Goal: Task Accomplishment & Management: Complete application form

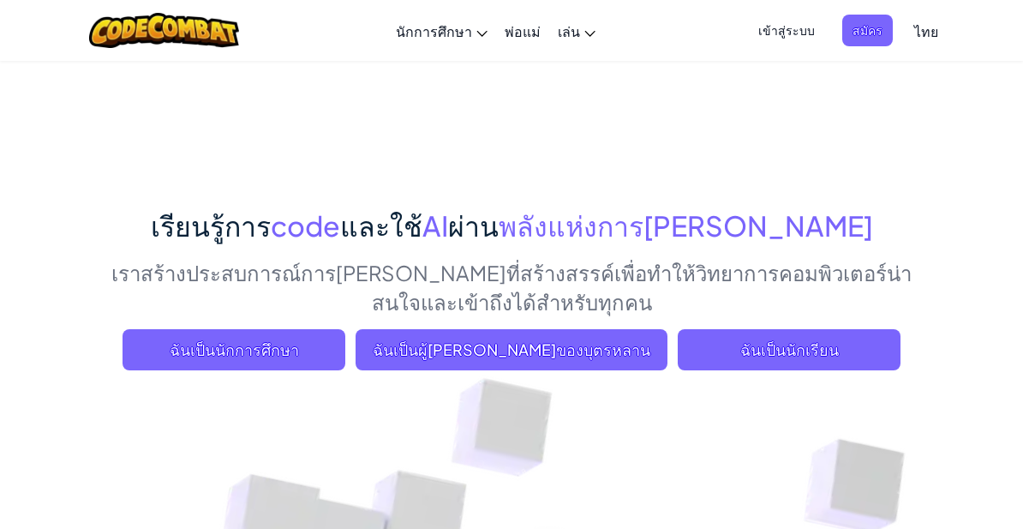
click at [828, 344] on span "ฉันเป็นนักเรียน" at bounding box center [789, 349] width 223 height 41
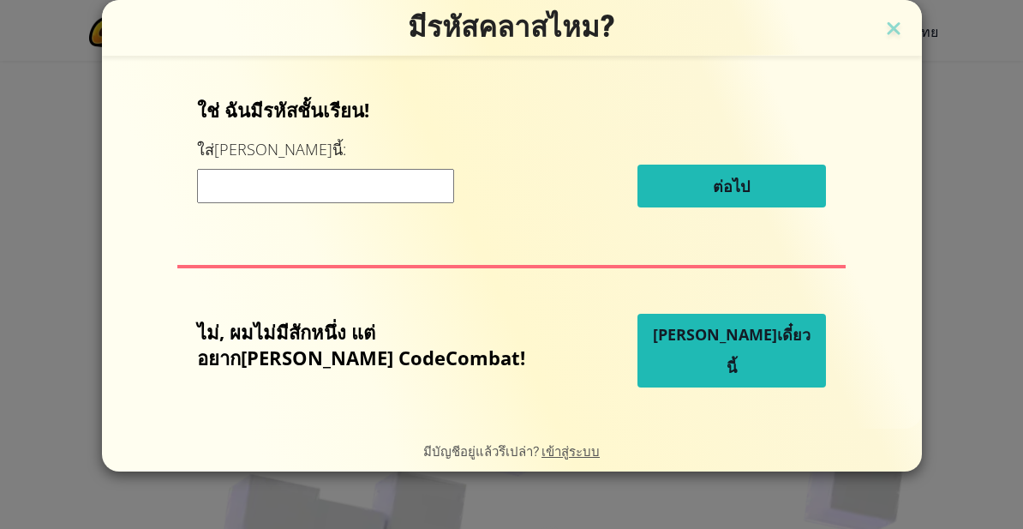
click at [436, 186] on input at bounding box center [325, 186] width 257 height 34
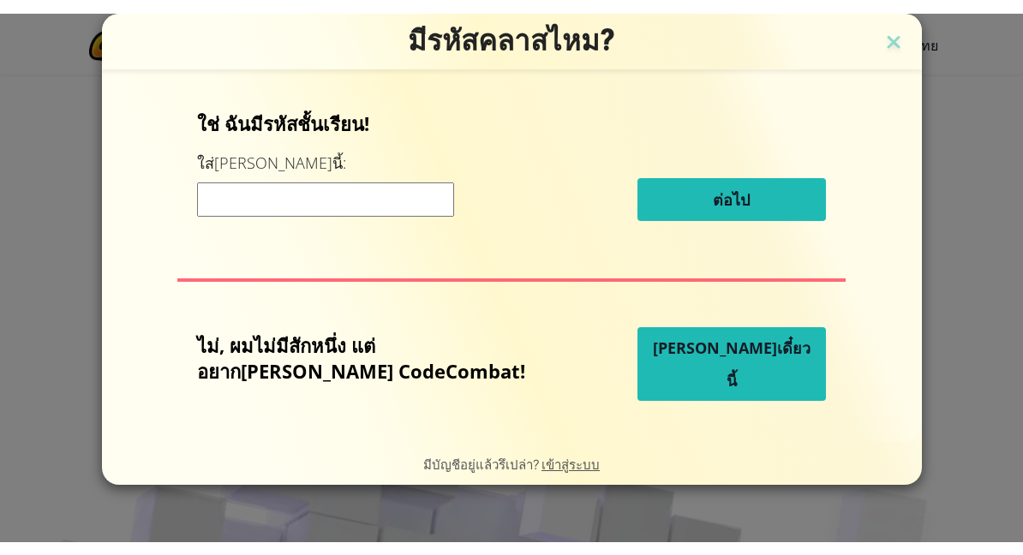
scroll to position [70, 0]
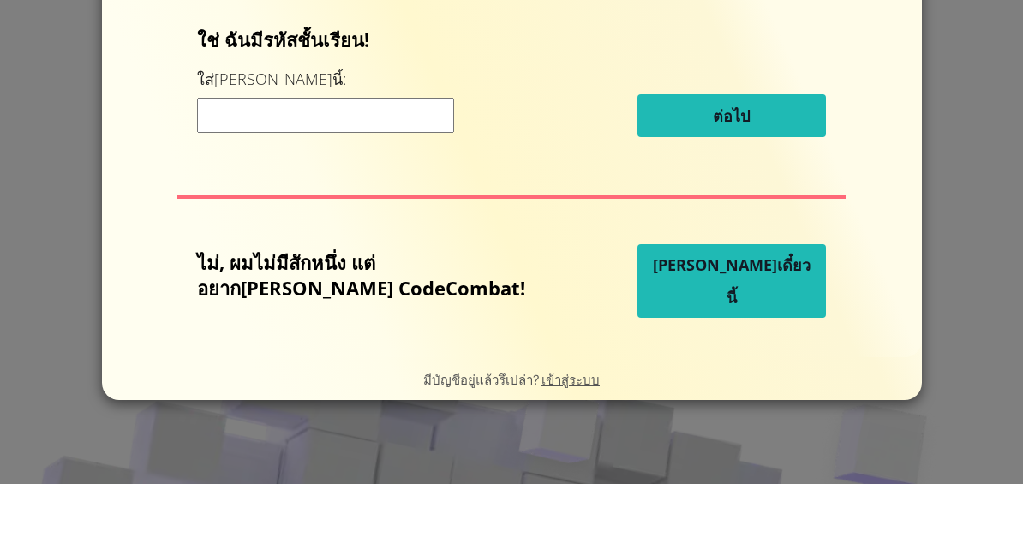
click at [237, 170] on input at bounding box center [325, 187] width 257 height 34
click at [254, 170] on input at bounding box center [325, 187] width 257 height 34
click at [253, 170] on input at bounding box center [325, 187] width 257 height 34
click at [255, 170] on input at bounding box center [325, 187] width 257 height 34
paste input "ArmSafeTop"
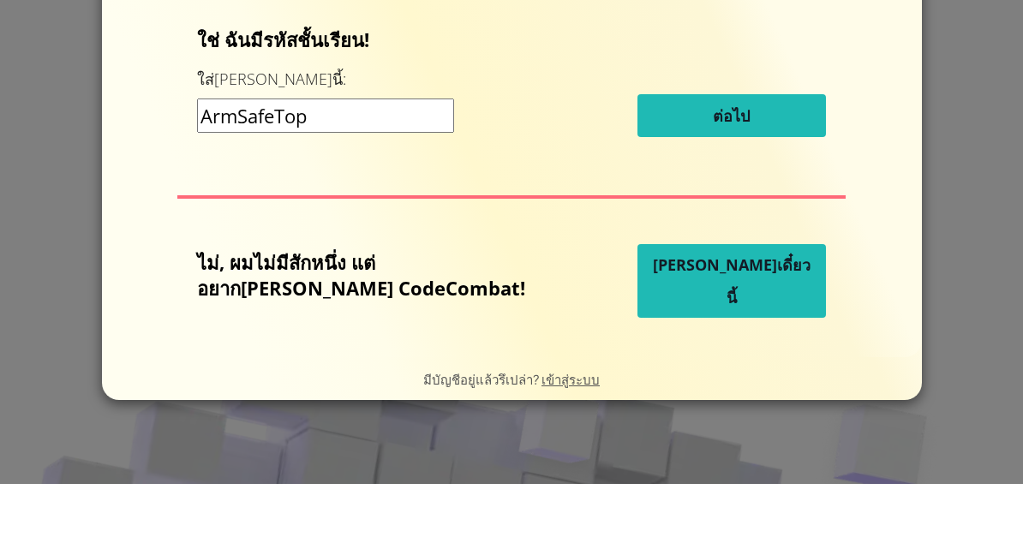
type input "ArmSafeTop"
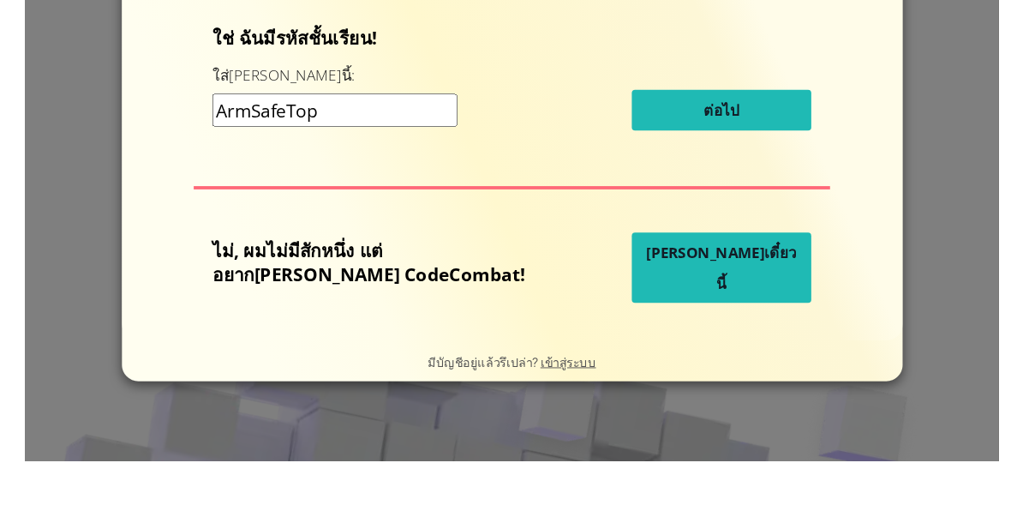
scroll to position [142, 0]
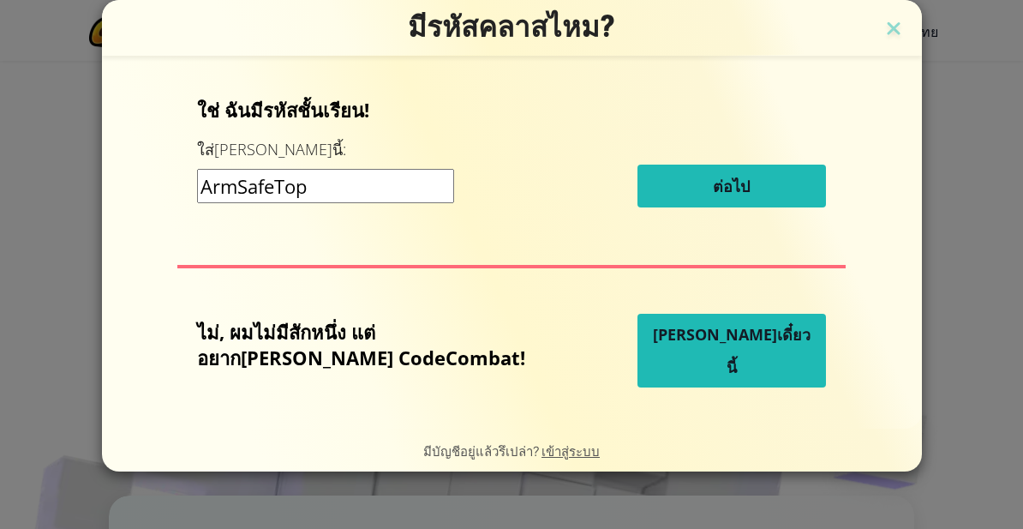
click at [696, 163] on div "ใช่ ฉันมีรหัสชั้นเรียน! ใส่[PERSON_NAME]นี้: ArmSafeTop ต่อไป" at bounding box center [511, 158] width 629 height 123
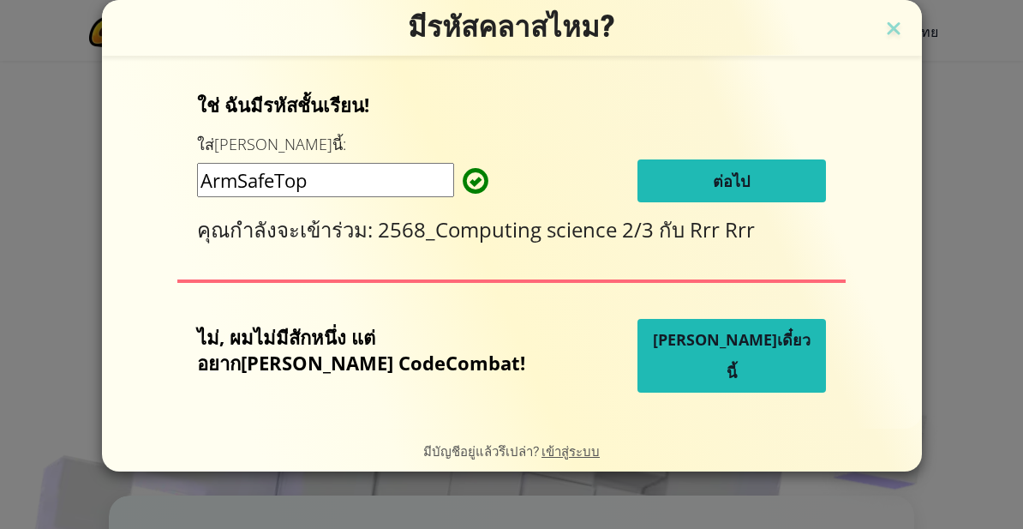
click at [713, 182] on span "ต่อไป" at bounding box center [731, 181] width 37 height 21
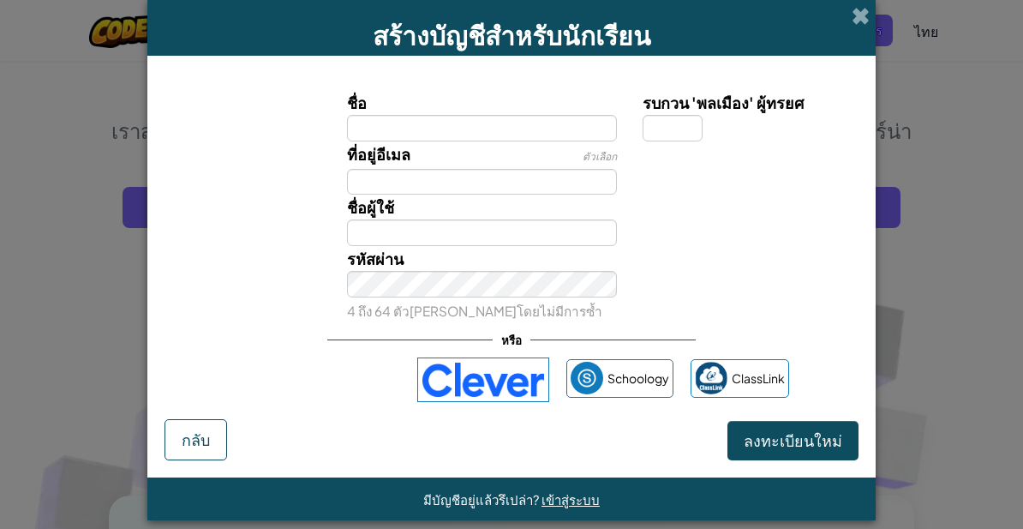
click at [800, 275] on div "รหัสผ่าน 4 ถึง 64 ตัว[PERSON_NAME]โดยไม่มีการซ้ำ" at bounding box center [511, 284] width 711 height 77
click at [691, 139] on input "รบกวน 'พลเมือง' ผู้ทรยศ" at bounding box center [673, 128] width 60 height 27
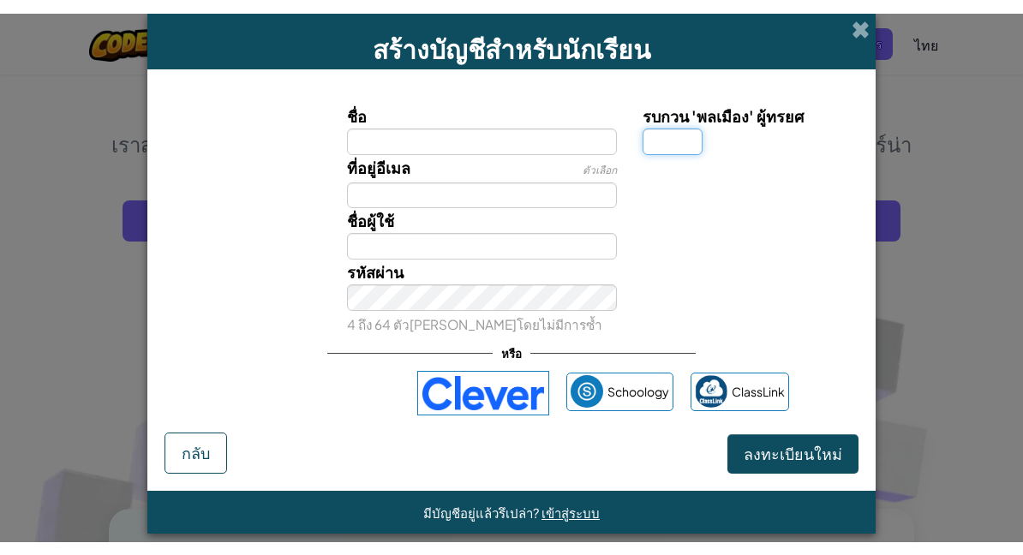
scroll to position [141, 0]
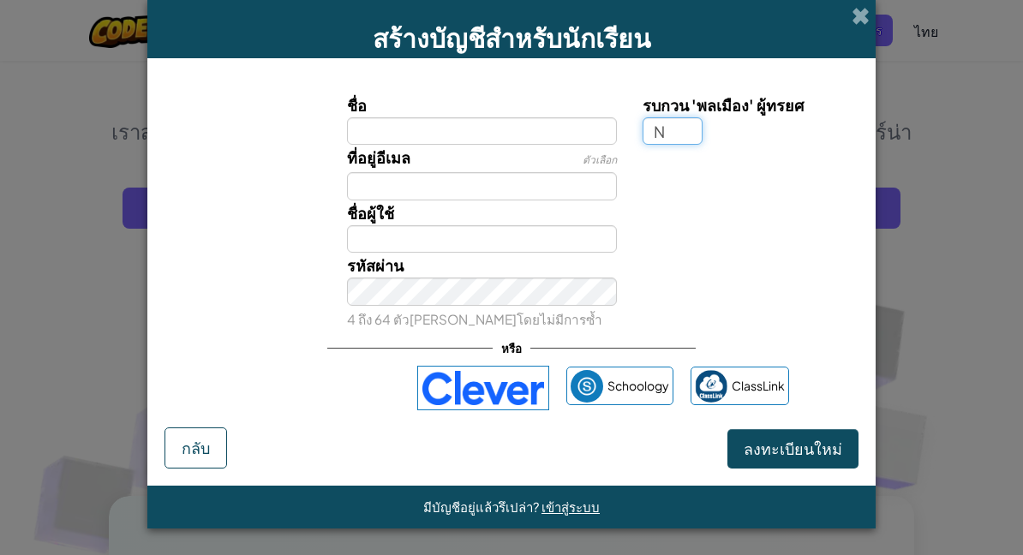
type input "N"
click at [558, 142] on input "ชื่อ" at bounding box center [482, 130] width 271 height 27
type input "N"
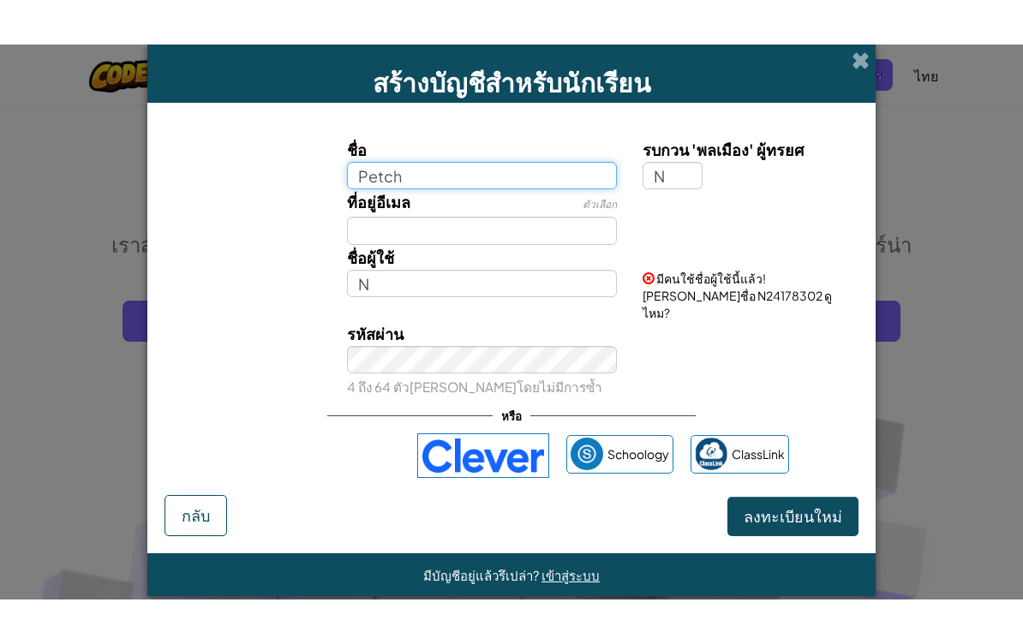
scroll to position [0, 0]
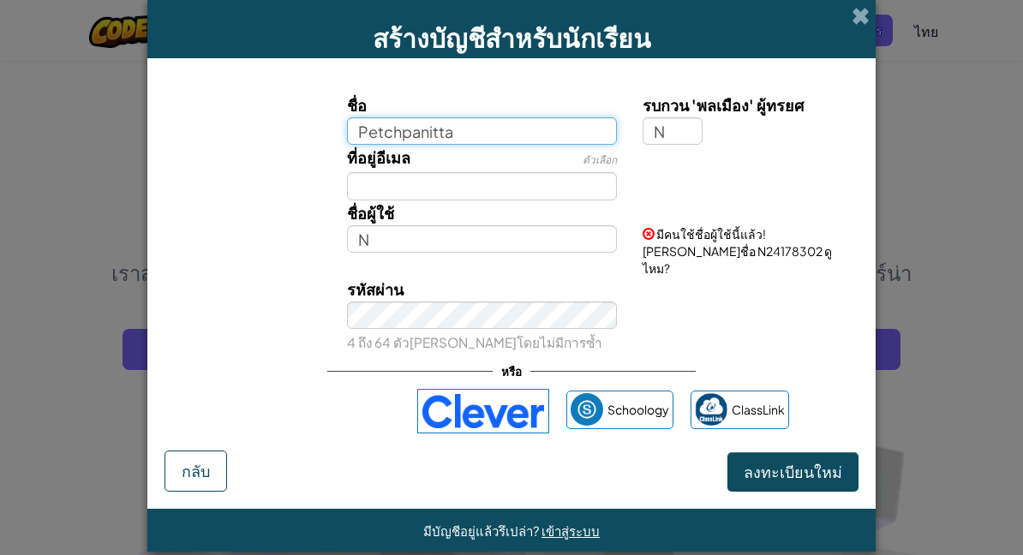
type input "Petchpanitta"
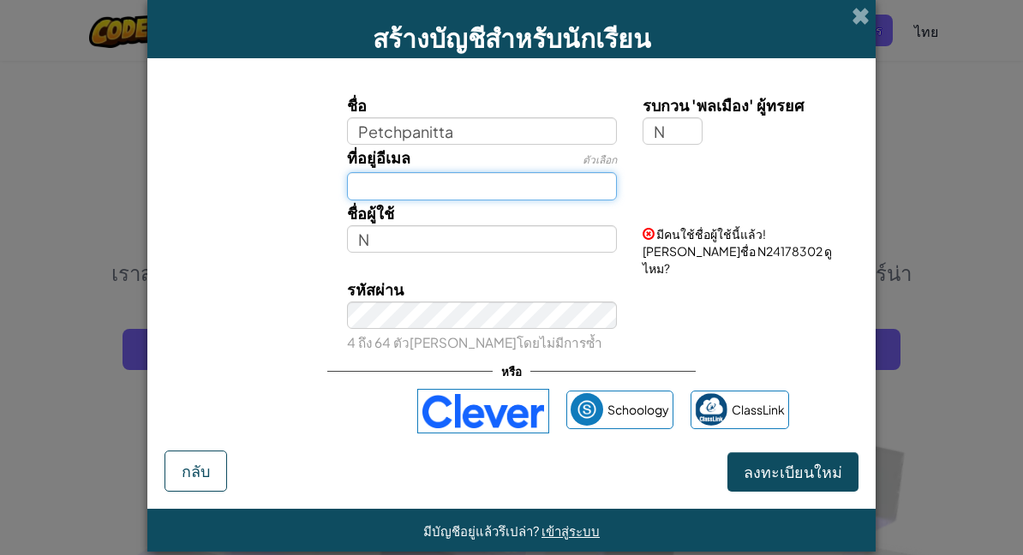
click at [516, 192] on input "ที่อยู่อีเมล" at bounding box center [482, 185] width 271 height 27
type input "PetchpanittaN"
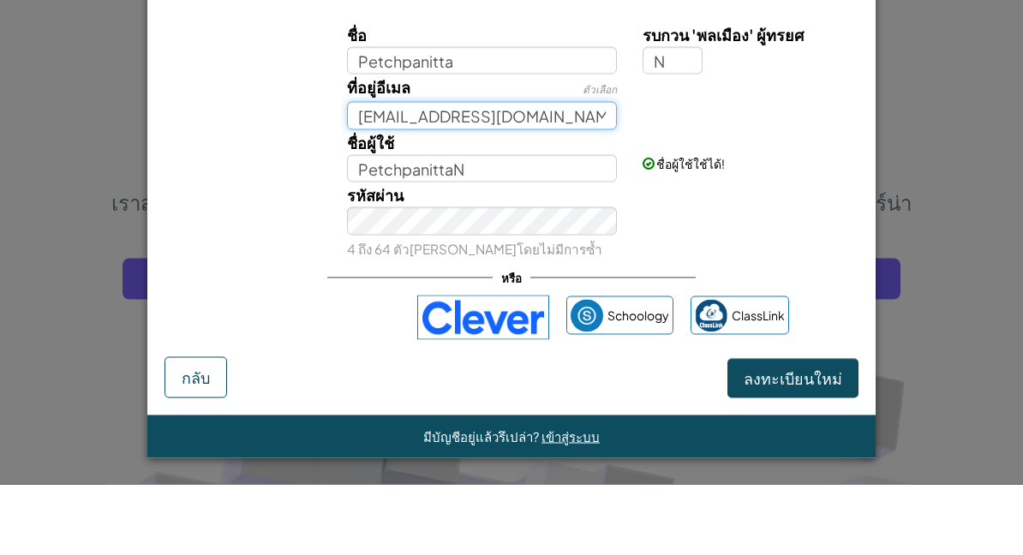
type input "[EMAIL_ADDRESS][DOMAIN_NAME]"
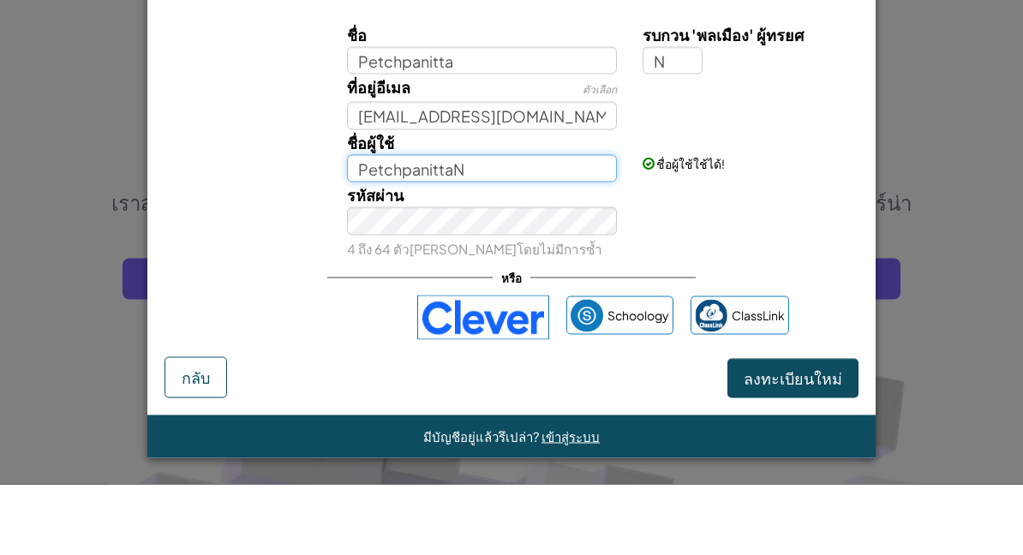
click at [586, 225] on input "PetchpanittaN" at bounding box center [482, 238] width 271 height 27
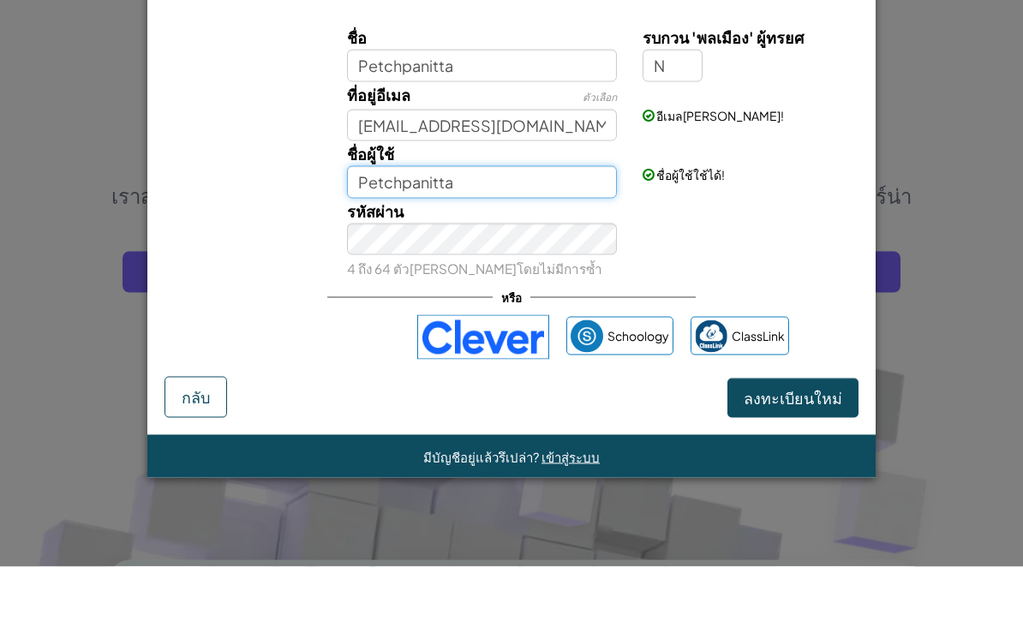
type input "Petchpanitta"
click at [676, 218] on div "ชื่อผู้ใช้ใช้ได้!" at bounding box center [748, 239] width 237 height 42
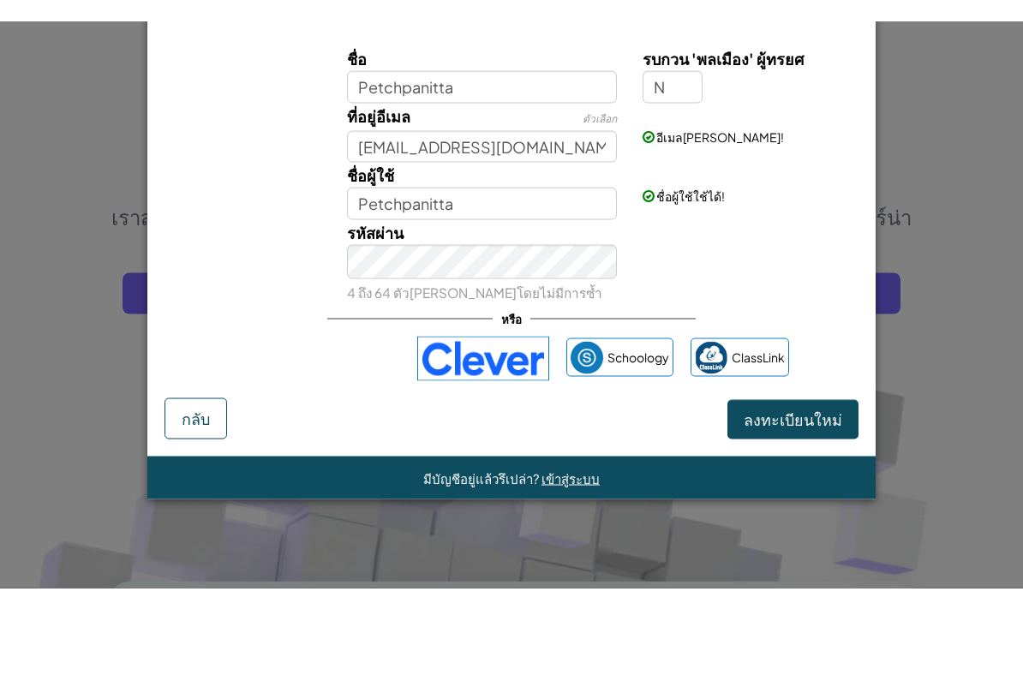
scroll to position [78, 0]
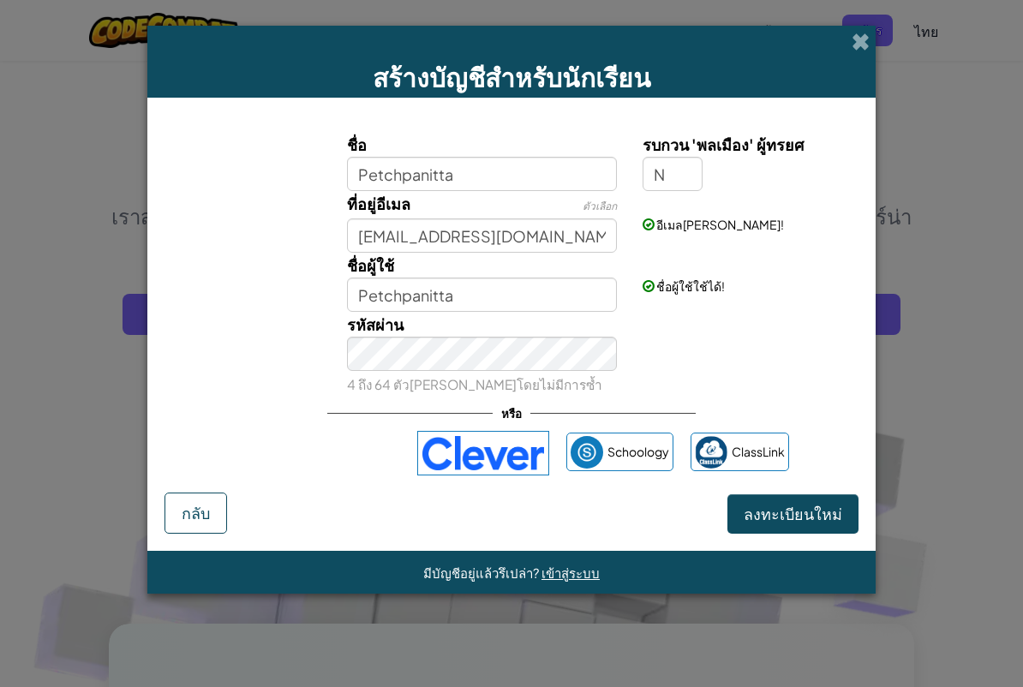
click at [835, 519] on span "ลงทะเบียนใหม่" at bounding box center [793, 514] width 99 height 20
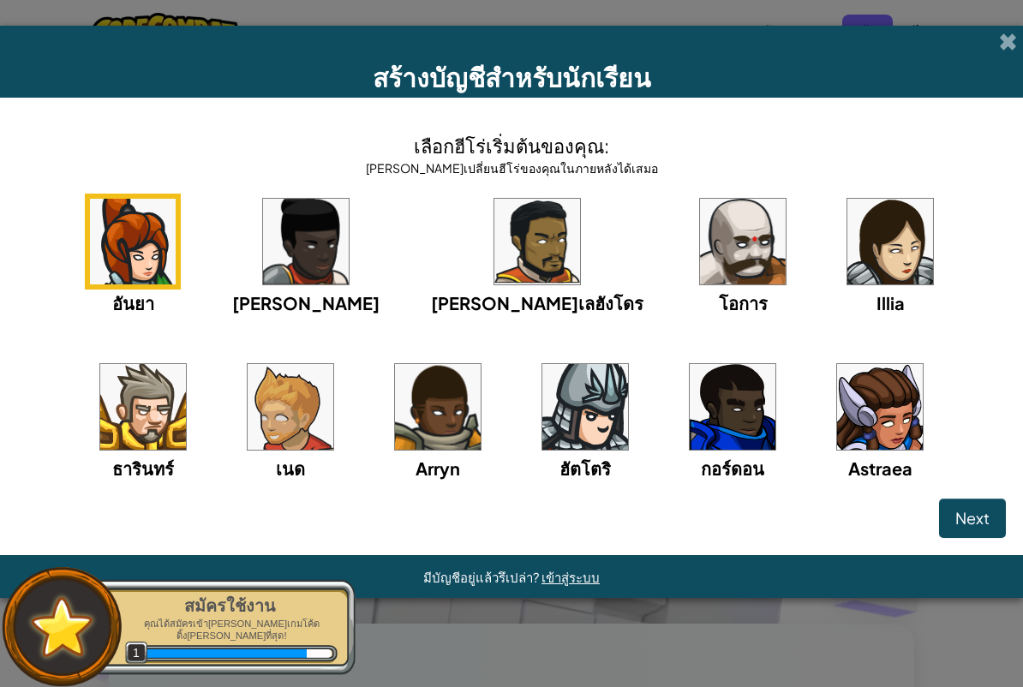
click at [137, 242] on img at bounding box center [133, 242] width 86 height 86
click at [133, 257] on img at bounding box center [133, 242] width 86 height 86
click at [961, 517] on span "Next" at bounding box center [972, 518] width 34 height 20
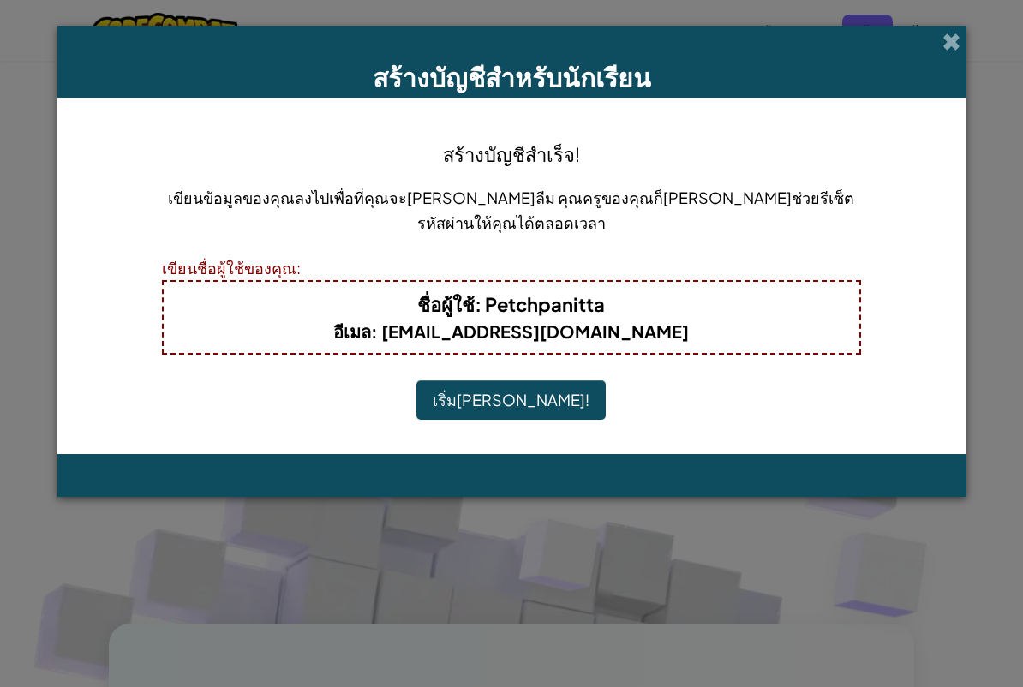
click at [524, 385] on button "เริ่ม[PERSON_NAME]!" at bounding box center [510, 399] width 189 height 39
click at [526, 380] on button "เริ่ม[PERSON_NAME]!" at bounding box center [510, 399] width 189 height 39
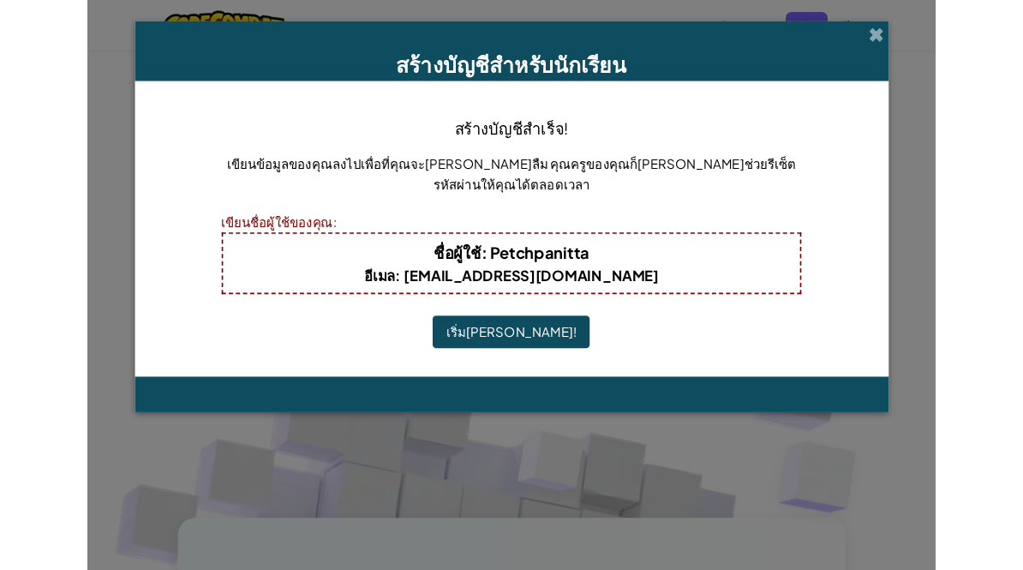
scroll to position [77, 0]
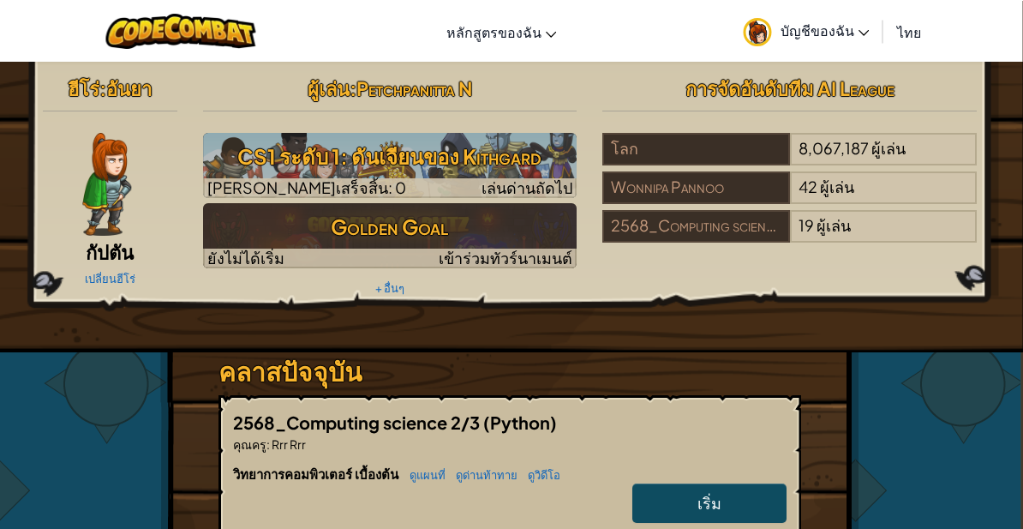
scroll to position [0, 2]
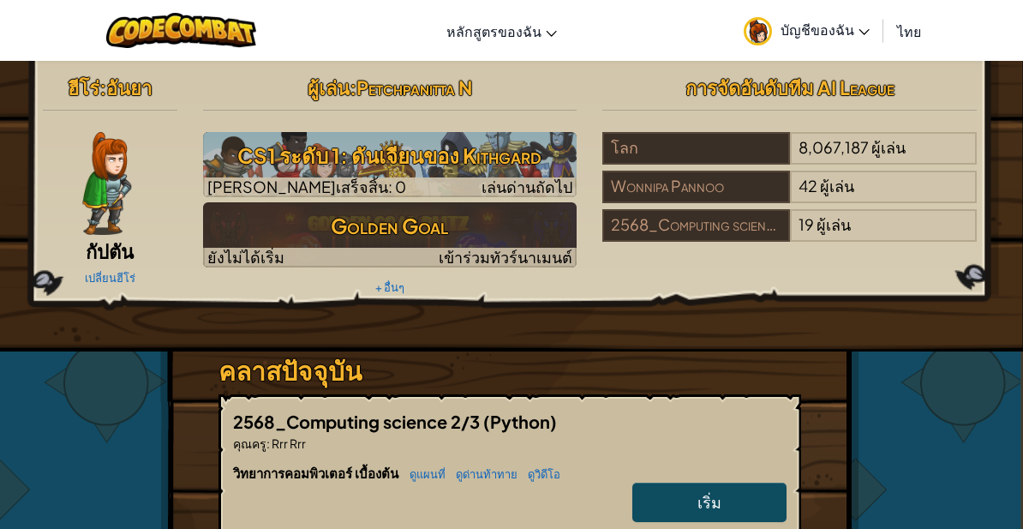
click at [848, 36] on span "บัญชีของฉัน" at bounding box center [825, 30] width 89 height 18
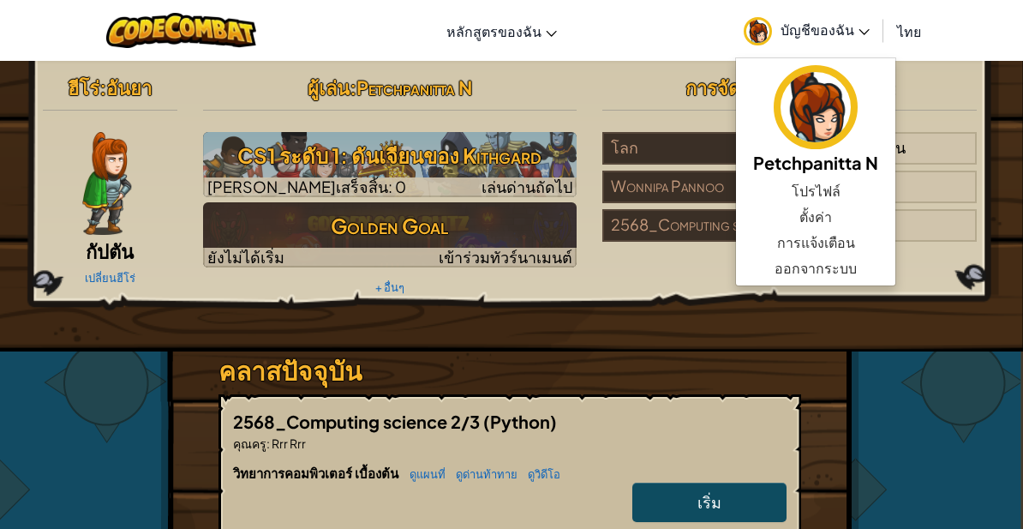
click at [860, 191] on link "โปรไฟล์" at bounding box center [815, 191] width 159 height 26
